Goal: Transaction & Acquisition: Purchase product/service

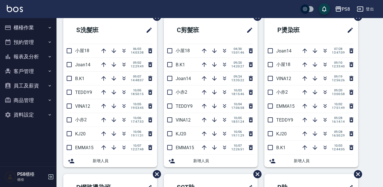
scroll to position [28, 0]
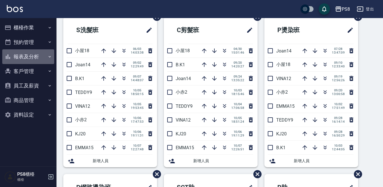
click at [36, 53] on button "報表及分析" at bounding box center [28, 56] width 52 height 15
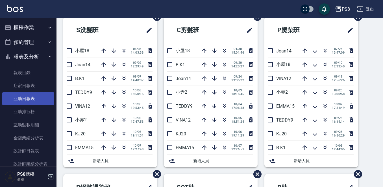
click at [26, 96] on link "互助日報表" at bounding box center [28, 98] width 52 height 13
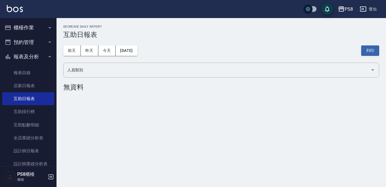
click at [176, 31] on div "PS8 [DATE] 互助日報表 列印時間： [DATE][PHONE_NUMBER]:33 Decrease Daily Report 互助日報表 [DAT…" at bounding box center [222, 59] width 330 height 82
click at [14, 13] on link at bounding box center [15, 9] width 16 height 8
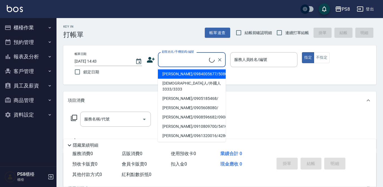
click at [174, 59] on input "顧客姓名/手機號碼/編號" at bounding box center [185, 60] width 49 height 10
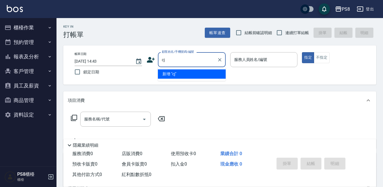
type input "c"
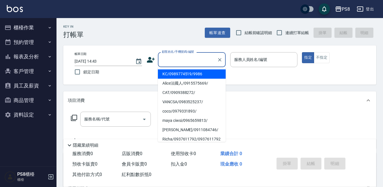
type input "ㄜ"
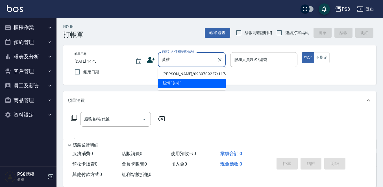
click at [169, 73] on li "[PERSON_NAME]/0939709227/11736" at bounding box center [192, 74] width 68 height 9
type input "[PERSON_NAME]/0939709227/11736"
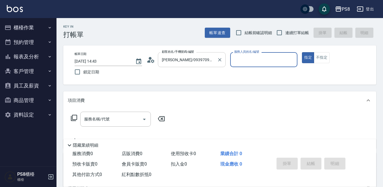
type input "佳亭-8"
click at [149, 64] on icon at bounding box center [151, 60] width 8 height 8
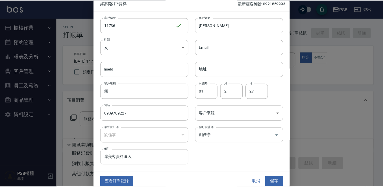
scroll to position [8, 0]
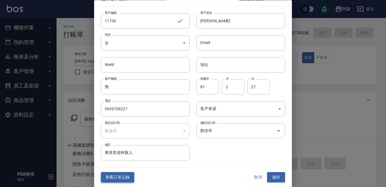
click at [123, 176] on button "查看訂單記錄" at bounding box center [117, 178] width 33 height 10
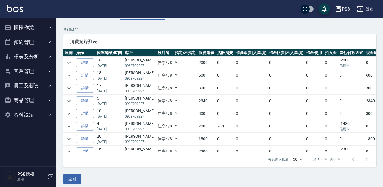
scroll to position [38, 0]
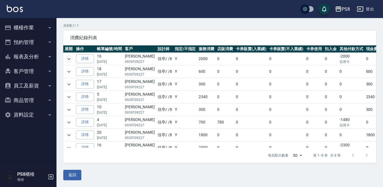
click at [70, 59] on icon "expand row" at bounding box center [69, 59] width 7 height 7
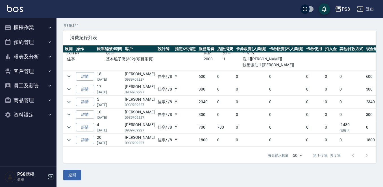
scroll to position [28, 0]
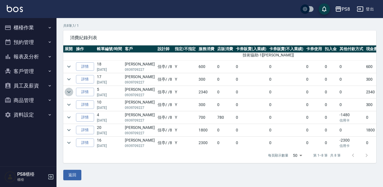
click at [68, 92] on icon "expand row" at bounding box center [68, 92] width 3 height 2
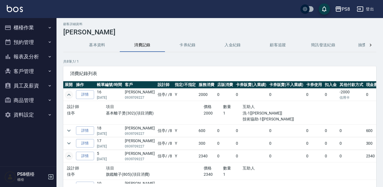
scroll to position [0, 0]
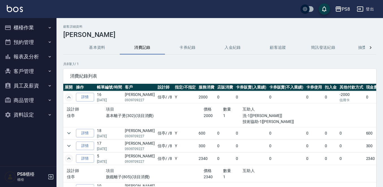
click at [9, 9] on img at bounding box center [15, 8] width 16 height 7
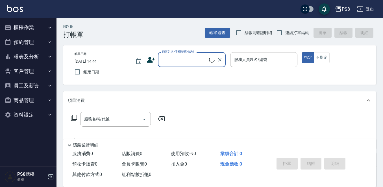
click at [166, 60] on input "顧客姓名/手機號碼/編號" at bounding box center [185, 60] width 49 height 10
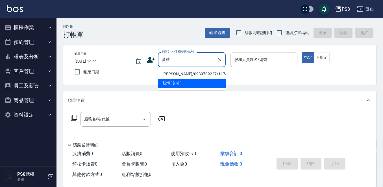
click at [180, 75] on li "[PERSON_NAME]/0939709227/11736" at bounding box center [192, 74] width 68 height 9
type input "[PERSON_NAME]/0939709227/11736"
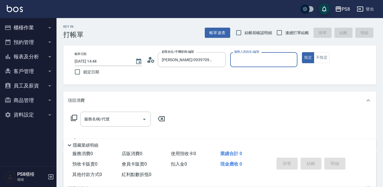
type input "佳亭-8"
click at [119, 117] on input "服務名稱/代號" at bounding box center [111, 120] width 57 height 10
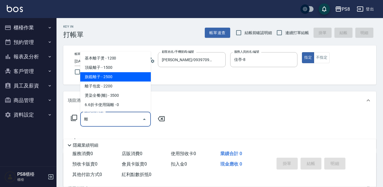
click at [118, 79] on span "旗鑑離子 - 2500" at bounding box center [115, 76] width 71 height 9
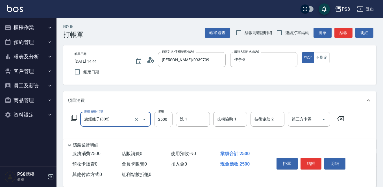
type input "旗鑑離子(805)"
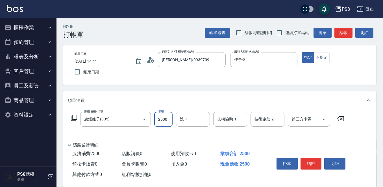
click at [162, 119] on input "2500" at bounding box center [163, 119] width 18 height 15
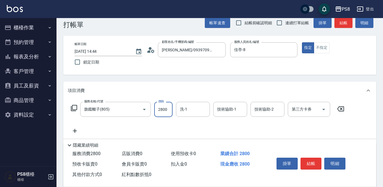
scroll to position [88, 0]
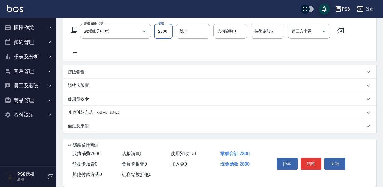
type input "2800"
click at [76, 113] on p "其他付款方式 入金可用餘額: 0" at bounding box center [94, 113] width 52 height 6
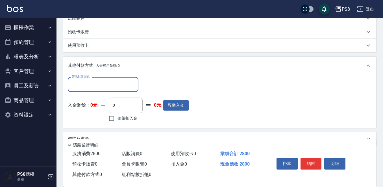
scroll to position [145, 0]
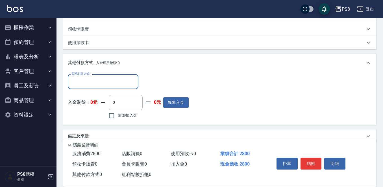
click at [83, 77] on input "其他付款方式" at bounding box center [103, 82] width 66 height 10
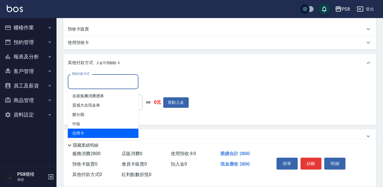
click at [85, 131] on span "信用卡" at bounding box center [103, 133] width 71 height 9
type input "信用卡"
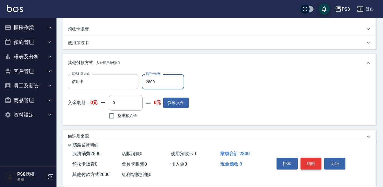
type input "2800"
click at [309, 160] on button "結帳" at bounding box center [311, 164] width 21 height 12
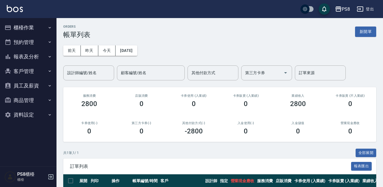
click at [10, 10] on img at bounding box center [15, 8] width 16 height 7
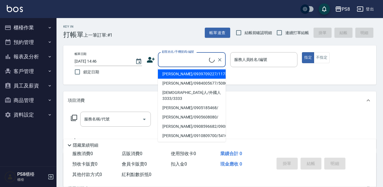
click at [167, 64] on input "顧客姓名/手機號碼/編號" at bounding box center [185, 60] width 49 height 10
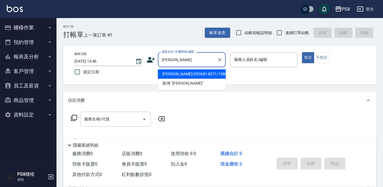
click at [178, 74] on li "[PERSON_NAME]/0936814071/10880" at bounding box center [192, 74] width 68 height 9
type input "[PERSON_NAME]/0936814071/10880"
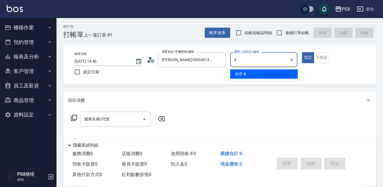
type input "佳亭-8"
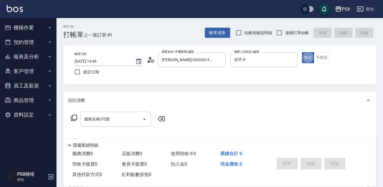
type button "true"
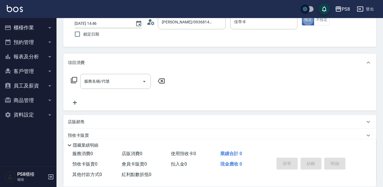
scroll to position [85, 0]
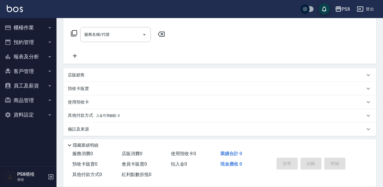
click at [75, 75] on p "店販銷售" at bounding box center [76, 75] width 17 height 6
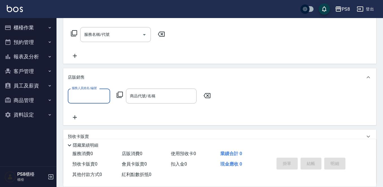
scroll to position [0, 0]
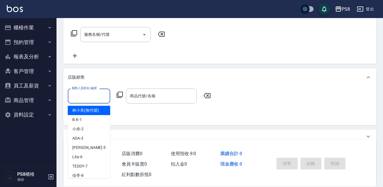
click at [95, 97] on input "服務人員姓名/編號" at bounding box center [88, 96] width 37 height 10
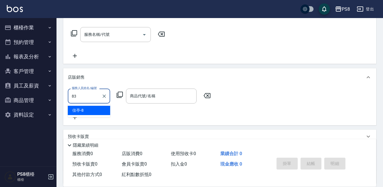
type input "83"
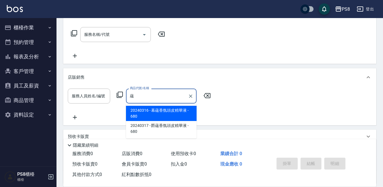
click at [137, 115] on span "20240316 - 幕蘊香氛頭皮精華液 - 680" at bounding box center [161, 113] width 71 height 15
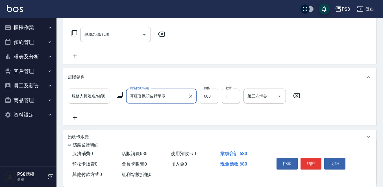
type input "幕蘊香氛頭皮精華液"
click at [209, 96] on input "680" at bounding box center [209, 96] width 18 height 15
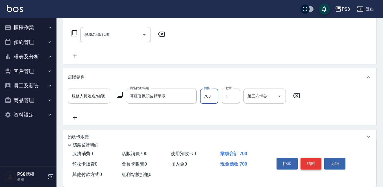
type input "700"
click at [310, 160] on button "結帳" at bounding box center [311, 164] width 21 height 12
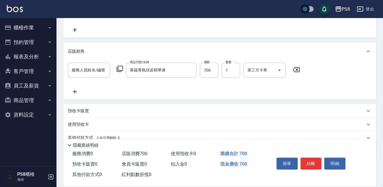
scroll to position [113, 0]
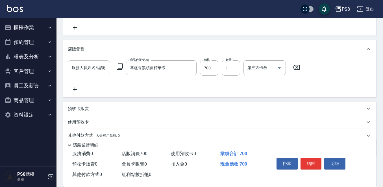
click at [91, 70] on input "服務人員姓名/編號" at bounding box center [88, 68] width 37 height 10
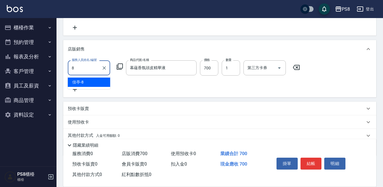
type input "佳亭-8"
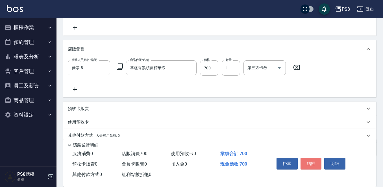
click at [311, 162] on button "結帳" at bounding box center [311, 164] width 21 height 12
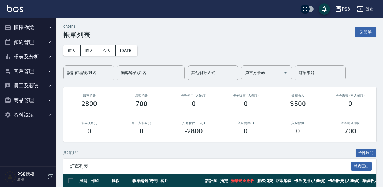
click at [27, 16] on div "PS8 登出" at bounding box center [191, 9] width 383 height 18
click at [28, 22] on button "櫃檯作業" at bounding box center [28, 27] width 52 height 15
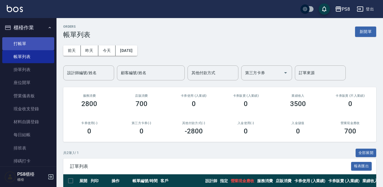
click at [31, 39] on link "打帳單" at bounding box center [28, 43] width 52 height 13
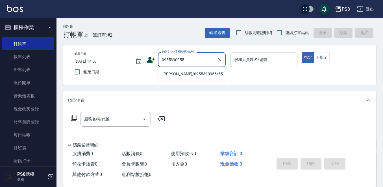
click at [195, 78] on li "[PERSON_NAME]/0955390955/551" at bounding box center [192, 74] width 68 height 9
type input "[PERSON_NAME]/0955390955/551"
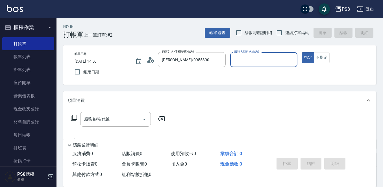
click at [151, 62] on icon at bounding box center [152, 60] width 3 height 3
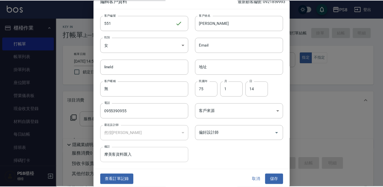
scroll to position [8, 0]
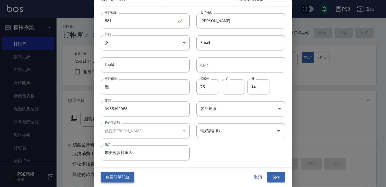
click at [122, 173] on button "查看訂單記錄" at bounding box center [117, 178] width 33 height 10
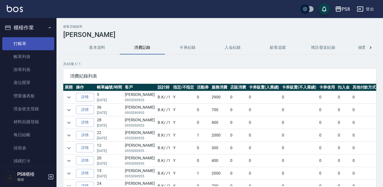
click at [27, 41] on link "打帳單" at bounding box center [28, 43] width 52 height 13
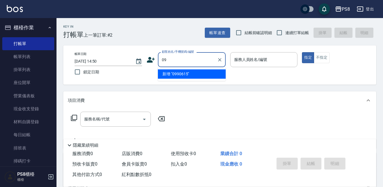
type input "0"
type input "0990615126"
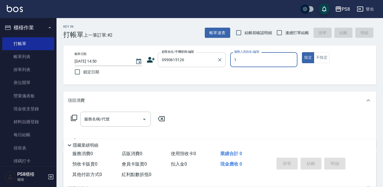
type input "B.K-1"
type button "true"
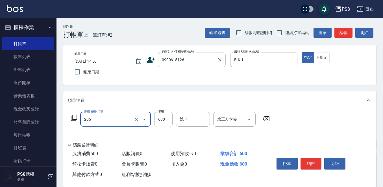
type input "A級洗剪600(205)"
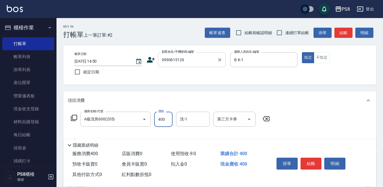
type input "400"
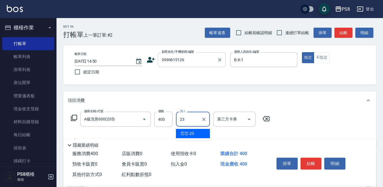
type input "芯芯-23"
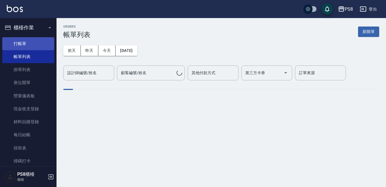
click at [27, 42] on link "打帳單" at bounding box center [28, 43] width 52 height 13
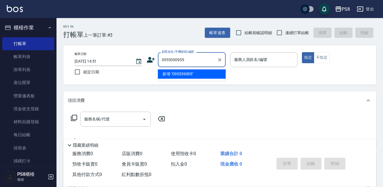
type input "0955390955"
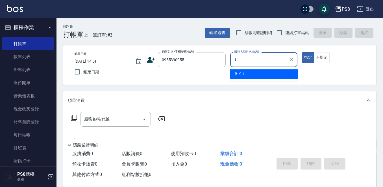
type input "B.K-1"
type button "true"
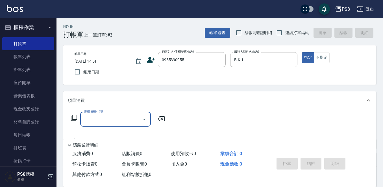
type input "[PERSON_NAME]/0955390955/551"
type input "具"
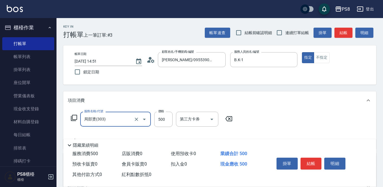
type input "局部燙(303)"
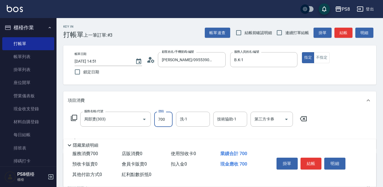
type input "700"
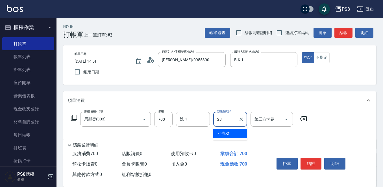
type input "芯芯-23"
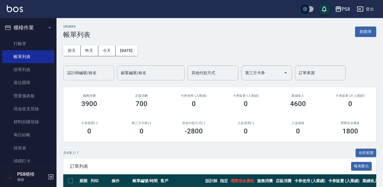
click at [75, 72] on input "設計師編號/姓名" at bounding box center [89, 73] width 46 height 10
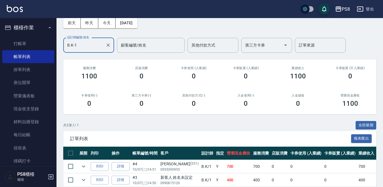
scroll to position [55, 0]
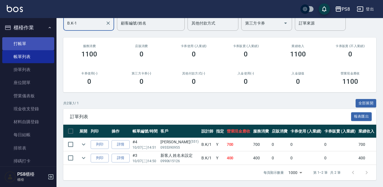
type input "B.K-1"
click at [25, 40] on link "打帳單" at bounding box center [28, 43] width 52 height 13
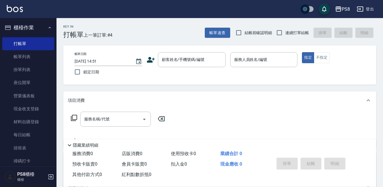
click at [237, 92] on div "項目消費" at bounding box center [219, 101] width 313 height 18
drag, startPoint x: 202, startPoint y: 67, endPoint x: 202, endPoint y: 62, distance: 4.8
click at [202, 62] on div "顧客姓名/手機號碼/編號" at bounding box center [192, 59] width 68 height 15
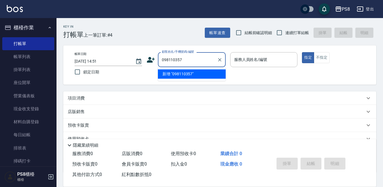
type input "0981103577"
drag, startPoint x: 215, startPoint y: 61, endPoint x: 221, endPoint y: 59, distance: 5.8
click at [216, 61] on div "0981103577 顧客姓名/手機號碼/編號" at bounding box center [192, 59] width 68 height 15
click at [221, 58] on icon "Clear" at bounding box center [220, 60] width 6 height 6
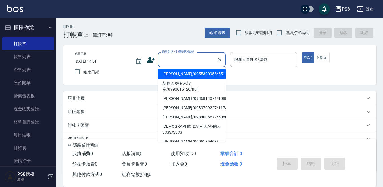
click at [178, 59] on input "顧客姓名/手機號碼/編號" at bounding box center [188, 60] width 54 height 10
click at [176, 59] on input "顧客姓名/手機號碼/編號" at bounding box center [188, 60] width 54 height 10
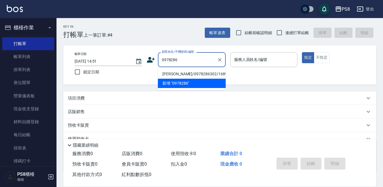
click at [176, 74] on li "[PERSON_NAME]/0978286302/16895" at bounding box center [192, 74] width 68 height 9
type input "[PERSON_NAME]/0978286302/16895"
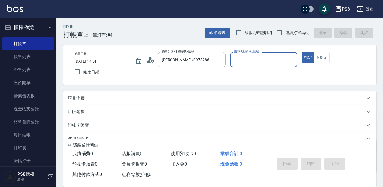
type input "Joan-14"
click at [150, 61] on icon at bounding box center [148, 61] width 3 height 3
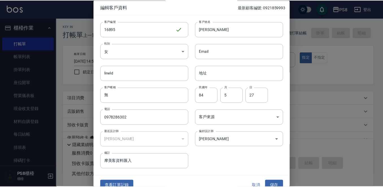
scroll to position [8, 0]
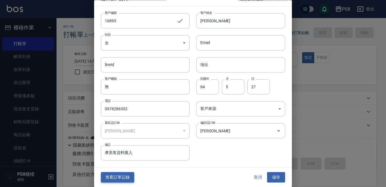
click at [113, 173] on button "查看訂單記錄" at bounding box center [117, 178] width 33 height 10
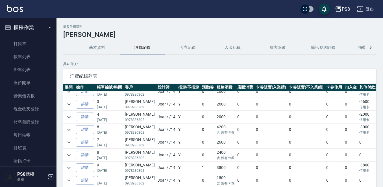
scroll to position [28, 0]
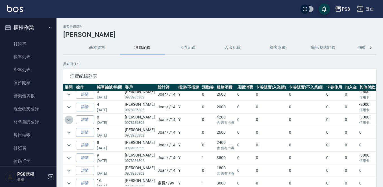
click at [72, 120] on icon "expand row" at bounding box center [69, 120] width 7 height 7
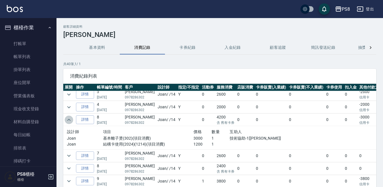
click at [72, 120] on icon "expand row" at bounding box center [69, 120] width 7 height 7
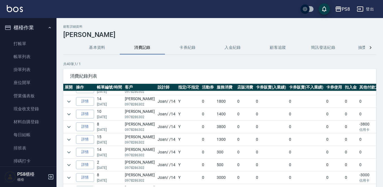
scroll to position [113, 0]
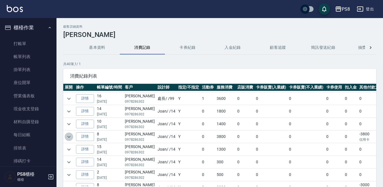
click at [70, 138] on icon "expand row" at bounding box center [69, 137] width 7 height 7
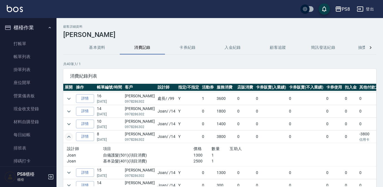
click at [70, 138] on icon "expand row" at bounding box center [69, 137] width 7 height 7
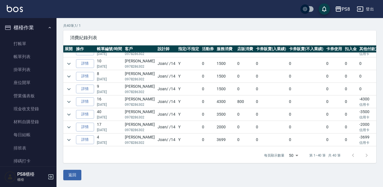
scroll to position [362, 0]
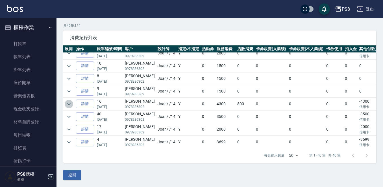
click at [68, 104] on icon "expand row" at bounding box center [68, 104] width 3 height 2
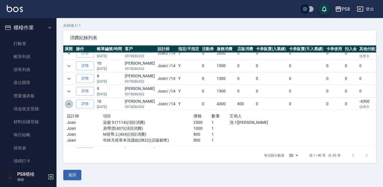
click at [68, 104] on icon "expand row" at bounding box center [69, 104] width 7 height 7
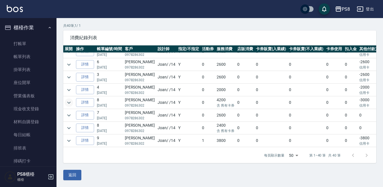
scroll to position [0, 0]
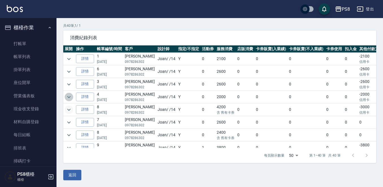
click at [69, 98] on icon "expand row" at bounding box center [68, 97] width 3 height 2
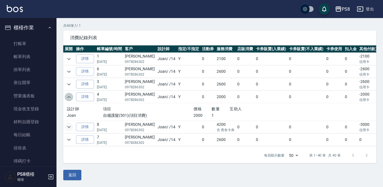
click at [69, 98] on icon "expand row" at bounding box center [69, 97] width 7 height 7
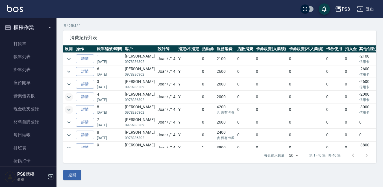
click at [70, 106] on button "expand row" at bounding box center [69, 110] width 8 height 8
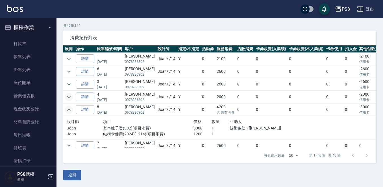
scroll to position [28, 0]
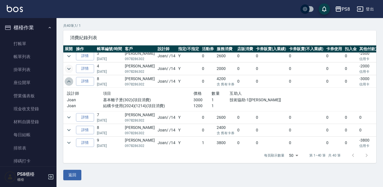
click at [69, 82] on icon "expand row" at bounding box center [69, 81] width 7 height 7
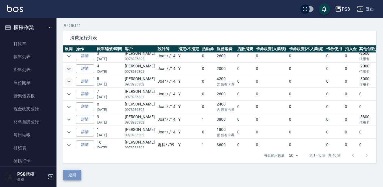
click at [74, 174] on button "返回" at bounding box center [72, 175] width 18 height 10
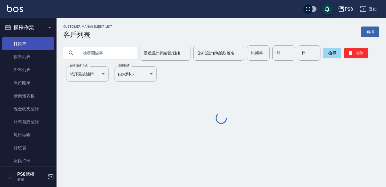
click at [24, 45] on link "打帳單" at bounding box center [28, 43] width 52 height 13
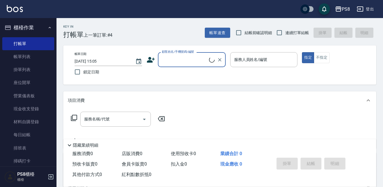
click at [164, 57] on input "顧客姓名/手機號碼/編號" at bounding box center [185, 60] width 49 height 10
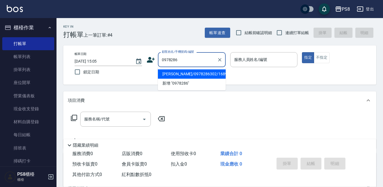
click at [167, 74] on li "[PERSON_NAME]/0978286302/16895" at bounding box center [192, 74] width 68 height 9
type input "[PERSON_NAME]/0978286302/16895"
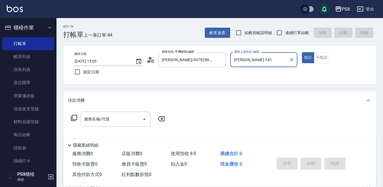
type input "Joan-14"
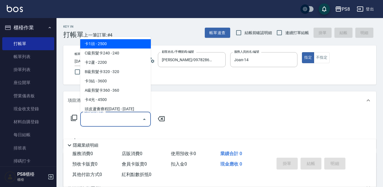
click at [104, 115] on div "服務名稱/代號 服務名稱/代號" at bounding box center [115, 119] width 71 height 15
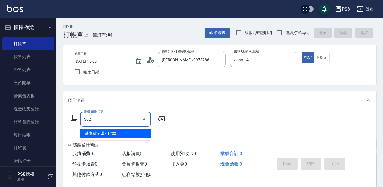
click at [109, 131] on span "基本離子燙 - 1200" at bounding box center [115, 133] width 71 height 9
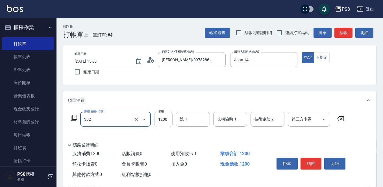
click at [167, 120] on input "1200" at bounding box center [163, 119] width 18 height 15
type input "基本離子燙(302)"
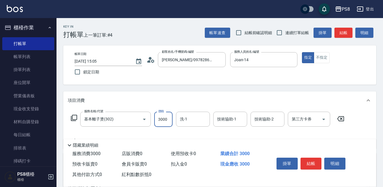
type input "3000"
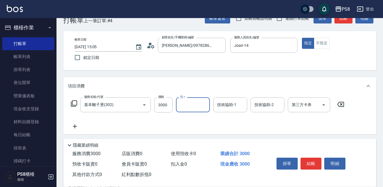
scroll to position [28, 0]
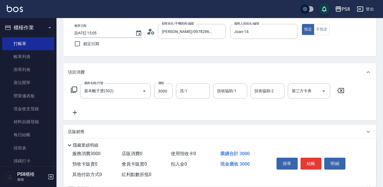
click at [75, 112] on icon at bounding box center [75, 113] width 4 height 4
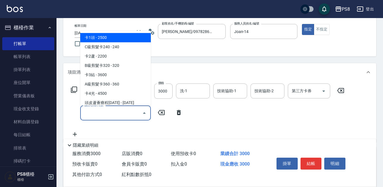
click at [92, 113] on input "服務名稱/代號" at bounding box center [111, 113] width 57 height 10
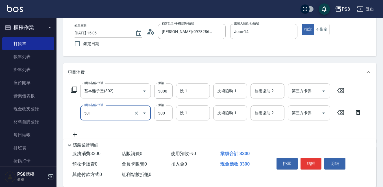
type input "自備護髮(501)"
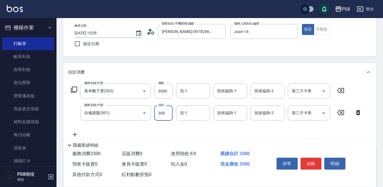
click at [165, 112] on input "300" at bounding box center [163, 113] width 18 height 15
type input "1200"
click at [206, 129] on div "服務名稱/代號 基本離子燙(302) 服務名稱/代號 價格 3000 價格 洗-1 洗-1 技術協助-1 技術協助-1 技術協助-2 技術協助-2 第三方卡券…" at bounding box center [217, 111] width 298 height 55
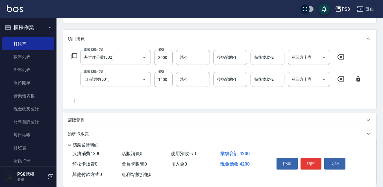
scroll to position [112, 0]
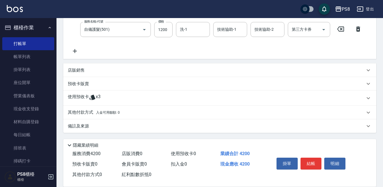
click at [79, 113] on p "其他付款方式 入金可用餘額: 0" at bounding box center [94, 113] width 52 height 6
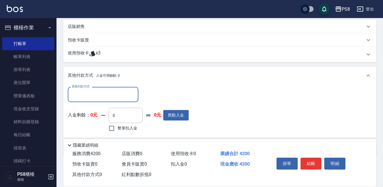
scroll to position [169, 0]
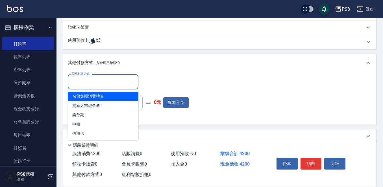
click at [97, 86] on input "其他付款方式" at bounding box center [103, 82] width 66 height 10
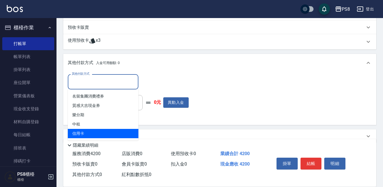
click at [80, 135] on span "信用卡" at bounding box center [103, 133] width 71 height 9
type input "信用卡"
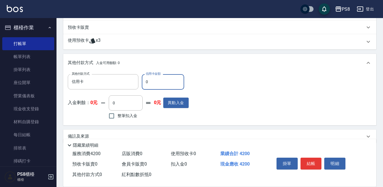
click at [159, 84] on input "0" at bounding box center [163, 81] width 42 height 15
type input "4200"
click at [309, 162] on button "結帳" at bounding box center [311, 164] width 21 height 12
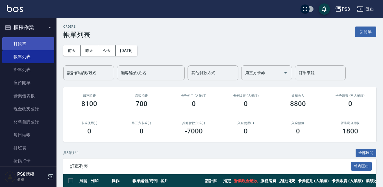
click at [22, 46] on link "打帳單" at bounding box center [28, 43] width 52 height 13
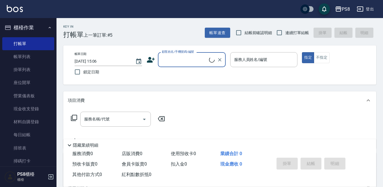
click at [177, 56] on input "顧客姓名/手機號碼/編號" at bounding box center [185, 60] width 49 height 10
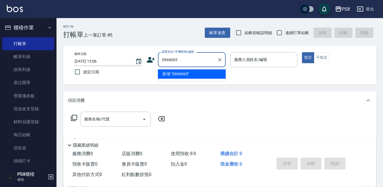
type input "0966065"
click at [150, 62] on icon at bounding box center [151, 60] width 8 height 6
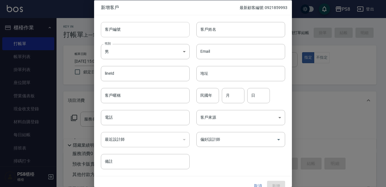
click at [145, 33] on input "客戶編號" at bounding box center [145, 29] width 89 height 15
type input "0966065507"
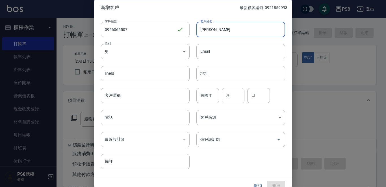
type input "[PERSON_NAME]"
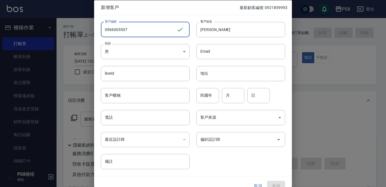
drag, startPoint x: 102, startPoint y: 27, endPoint x: 143, endPoint y: 35, distance: 42.3
click at [143, 35] on input "0966065507" at bounding box center [139, 29] width 76 height 15
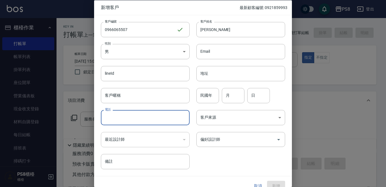
paste input "0966065507"
type input "0966065507"
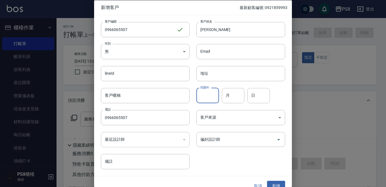
click at [204, 101] on input "民國年" at bounding box center [208, 95] width 23 height 15
type input "86"
click at [230, 96] on input "月" at bounding box center [233, 95] width 23 height 15
type input "09"
click at [248, 100] on input "日" at bounding box center [258, 95] width 23 height 15
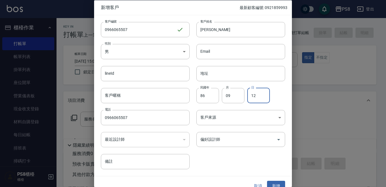
type input "12"
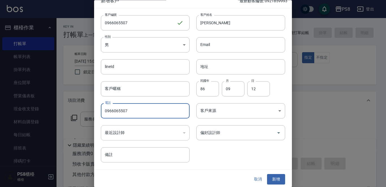
scroll to position [8, 0]
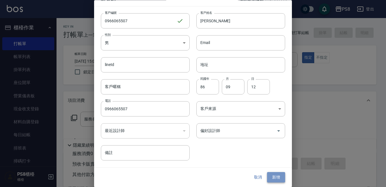
click at [268, 173] on button "新增" at bounding box center [276, 178] width 18 height 10
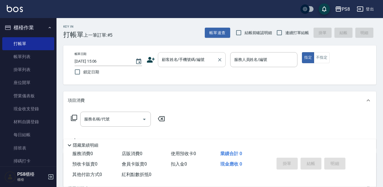
click at [196, 57] on input "顧客姓名/手機號碼/編號" at bounding box center [188, 60] width 54 height 10
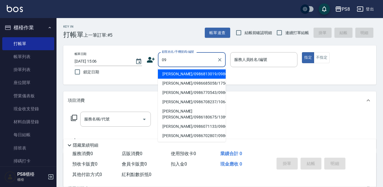
type input "0"
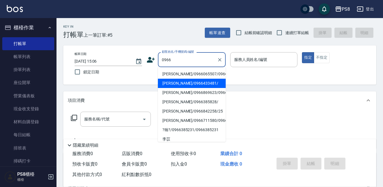
click at [193, 78] on li "[PERSON_NAME]/0966065507/0966065507" at bounding box center [192, 74] width 68 height 9
type input "[PERSON_NAME]/0966065507/0966065507"
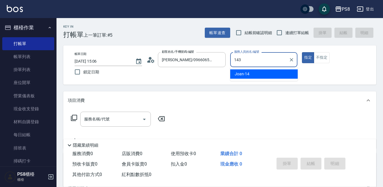
type input "143"
click at [302, 52] on button "指定" at bounding box center [308, 57] width 12 height 11
type button "true"
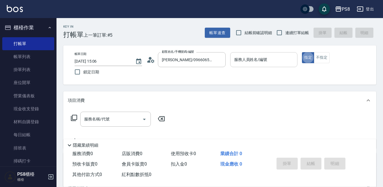
click at [248, 60] on div "服務人員姓名/編號 服務人員姓名/編號" at bounding box center [264, 59] width 68 height 15
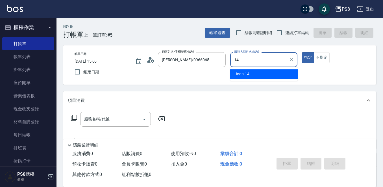
type input "Joan-14"
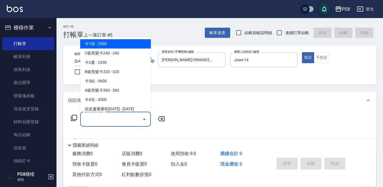
click at [114, 120] on input "服務名稱/代號" at bounding box center [111, 120] width 57 height 10
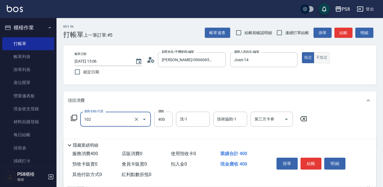
type input "精油洗髮(102)"
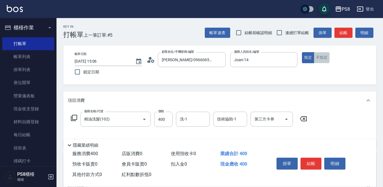
click at [326, 58] on button "不指定" at bounding box center [322, 57] width 16 height 11
click at [310, 158] on button "結帳" at bounding box center [311, 164] width 21 height 12
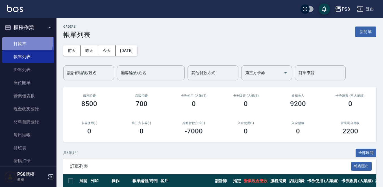
click at [20, 41] on link "打帳單" at bounding box center [28, 43] width 52 height 13
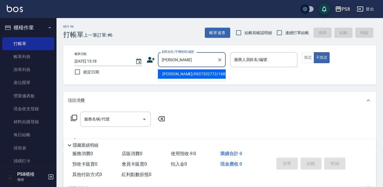
click at [187, 59] on input "[PERSON_NAME]" at bounding box center [188, 60] width 54 height 10
click at [178, 77] on li "[PERSON_NAME]/0937332772/16820" at bounding box center [192, 74] width 68 height 9
type input "[PERSON_NAME]/0937332772/16820"
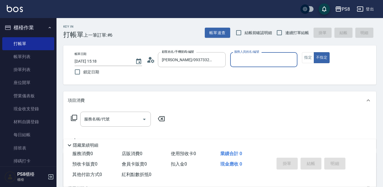
type input "小屋-18"
click at [152, 61] on icon at bounding box center [152, 60] width 3 height 3
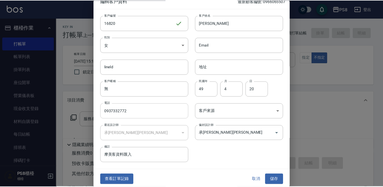
scroll to position [8, 0]
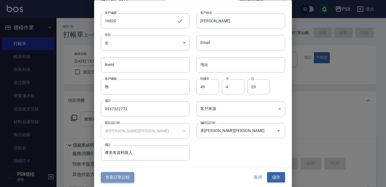
click at [120, 174] on button "查看訂單記錄" at bounding box center [117, 178] width 33 height 10
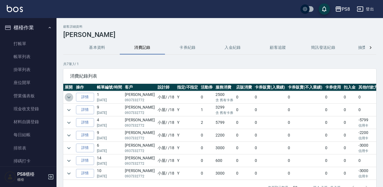
click at [71, 98] on icon "expand row" at bounding box center [69, 97] width 7 height 7
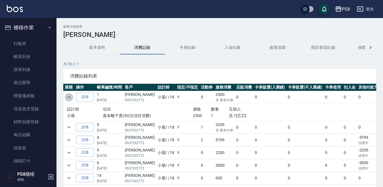
click at [71, 98] on icon "expand row" at bounding box center [69, 97] width 7 height 7
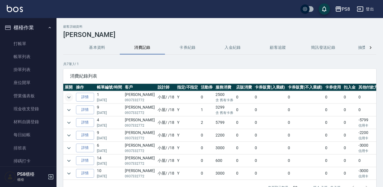
click at [71, 98] on icon "expand row" at bounding box center [69, 97] width 7 height 7
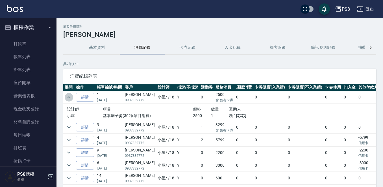
click at [71, 97] on icon "expand row" at bounding box center [69, 97] width 7 height 7
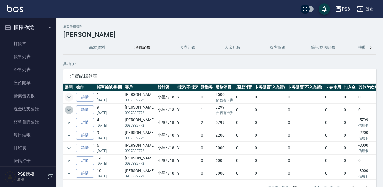
click at [68, 109] on icon "expand row" at bounding box center [69, 110] width 7 height 7
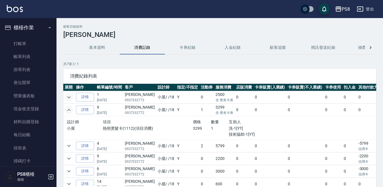
click at [68, 109] on icon "expand row" at bounding box center [69, 110] width 7 height 7
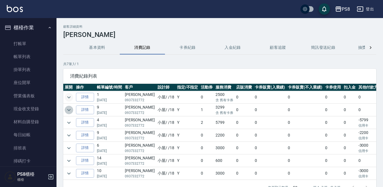
click at [69, 110] on icon "expand row" at bounding box center [69, 110] width 7 height 7
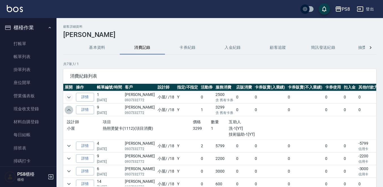
click at [69, 110] on icon "expand row" at bounding box center [68, 110] width 3 height 2
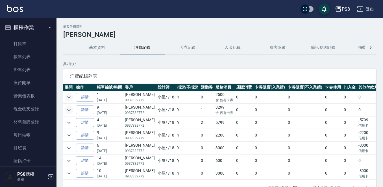
click at [30, 37] on ul "打帳單 帳單列表 掛單列表 座位開單 營業儀表板 現金收支登錄 材料自購登錄 每日結帳 排班表 掃碼打卡" at bounding box center [28, 102] width 52 height 135
click at [31, 45] on link "打帳單" at bounding box center [28, 43] width 52 height 13
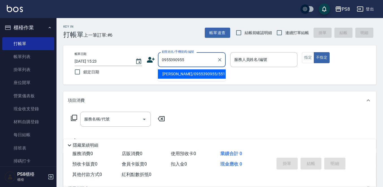
type input "0955390955"
type input "1"
type input "[PERSON_NAME]/0955390955/551"
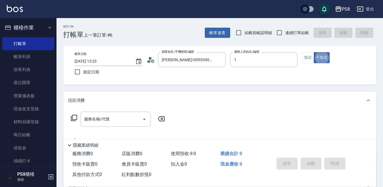
type input "B.K-1"
type button "false"
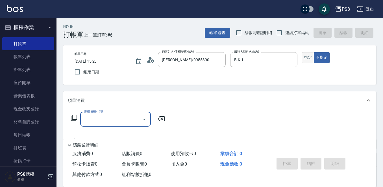
click at [302, 55] on button "指定" at bounding box center [308, 57] width 12 height 11
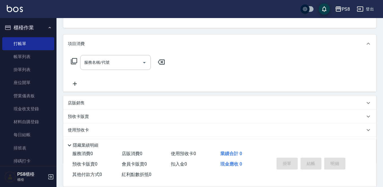
scroll to position [88, 0]
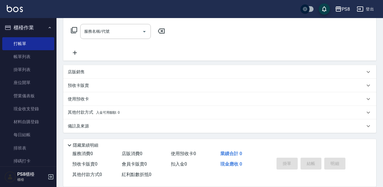
click at [120, 111] on div "其他付款方式 入金可用餘額: 0" at bounding box center [216, 113] width 297 height 6
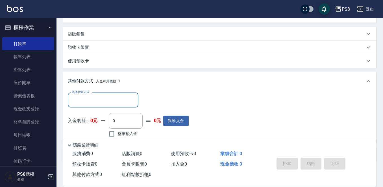
scroll to position [116, 0]
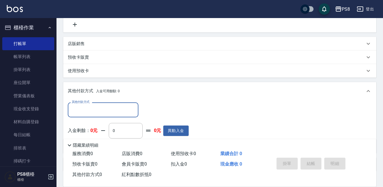
click at [103, 44] on div "店販銷售" at bounding box center [216, 44] width 297 height 6
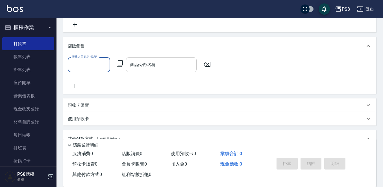
scroll to position [0, 0]
type input "B.K-1"
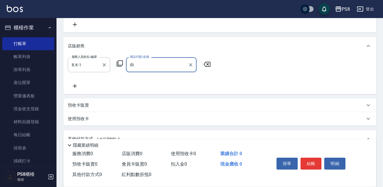
type input "油"
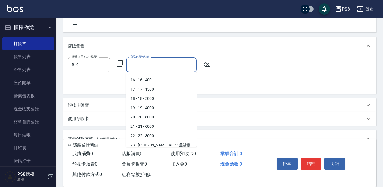
scroll to position [2, 0]
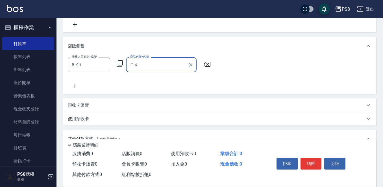
type input "ㄏㄨㄜ"
type input "j"
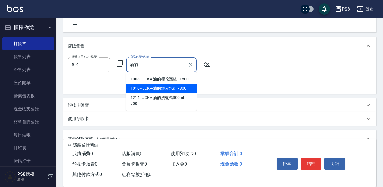
click at [185, 89] on span "1010 - JCKA-油的頭皮水組 - 800" at bounding box center [161, 88] width 71 height 9
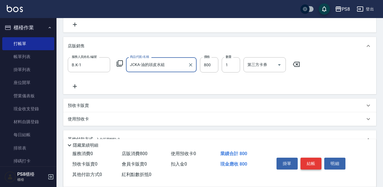
type input "JCKA-油的頭皮水組"
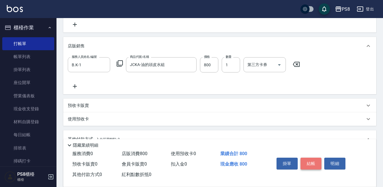
click at [317, 162] on button "結帳" at bounding box center [311, 164] width 21 height 12
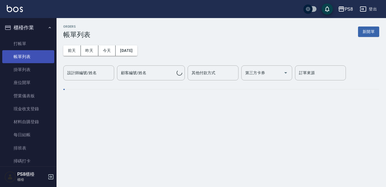
click at [23, 58] on link "帳單列表" at bounding box center [28, 56] width 52 height 13
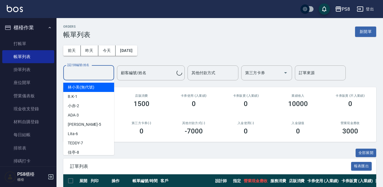
click at [106, 70] on input "設計師編號/姓名" at bounding box center [89, 73] width 46 height 10
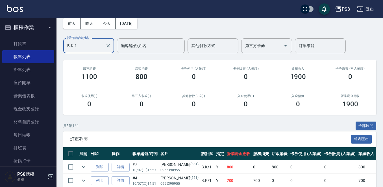
scroll to position [68, 0]
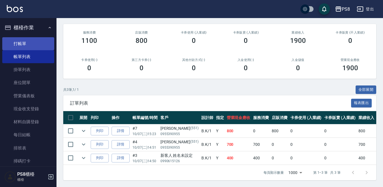
type input "B.K-1"
click at [33, 46] on link "打帳單" at bounding box center [28, 43] width 52 height 13
